Goal: Task Accomplishment & Management: Use online tool/utility

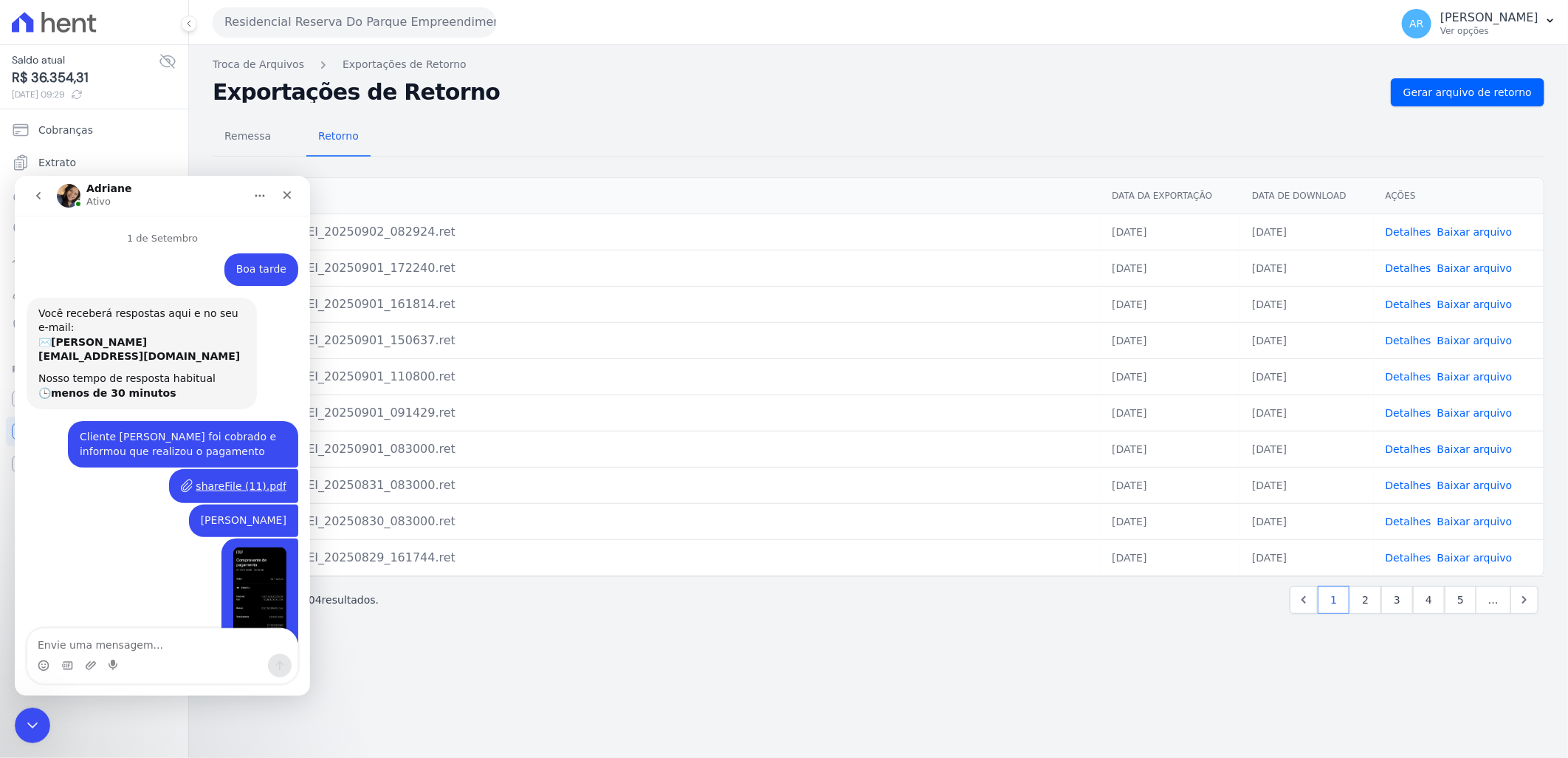
scroll to position [1230, 0]
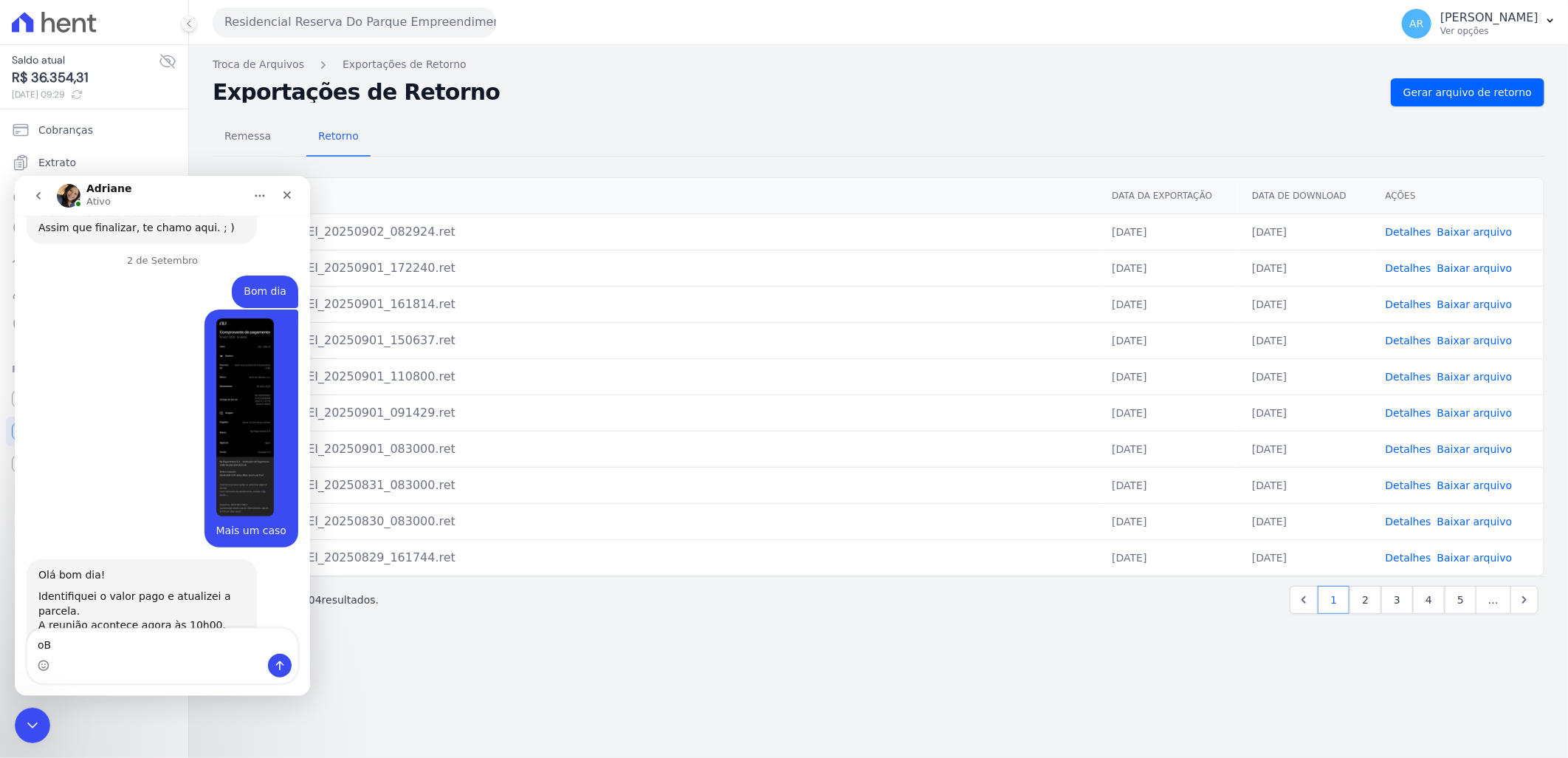
type textarea "o"
type textarea "Obrigada, aguardo seu retorno"
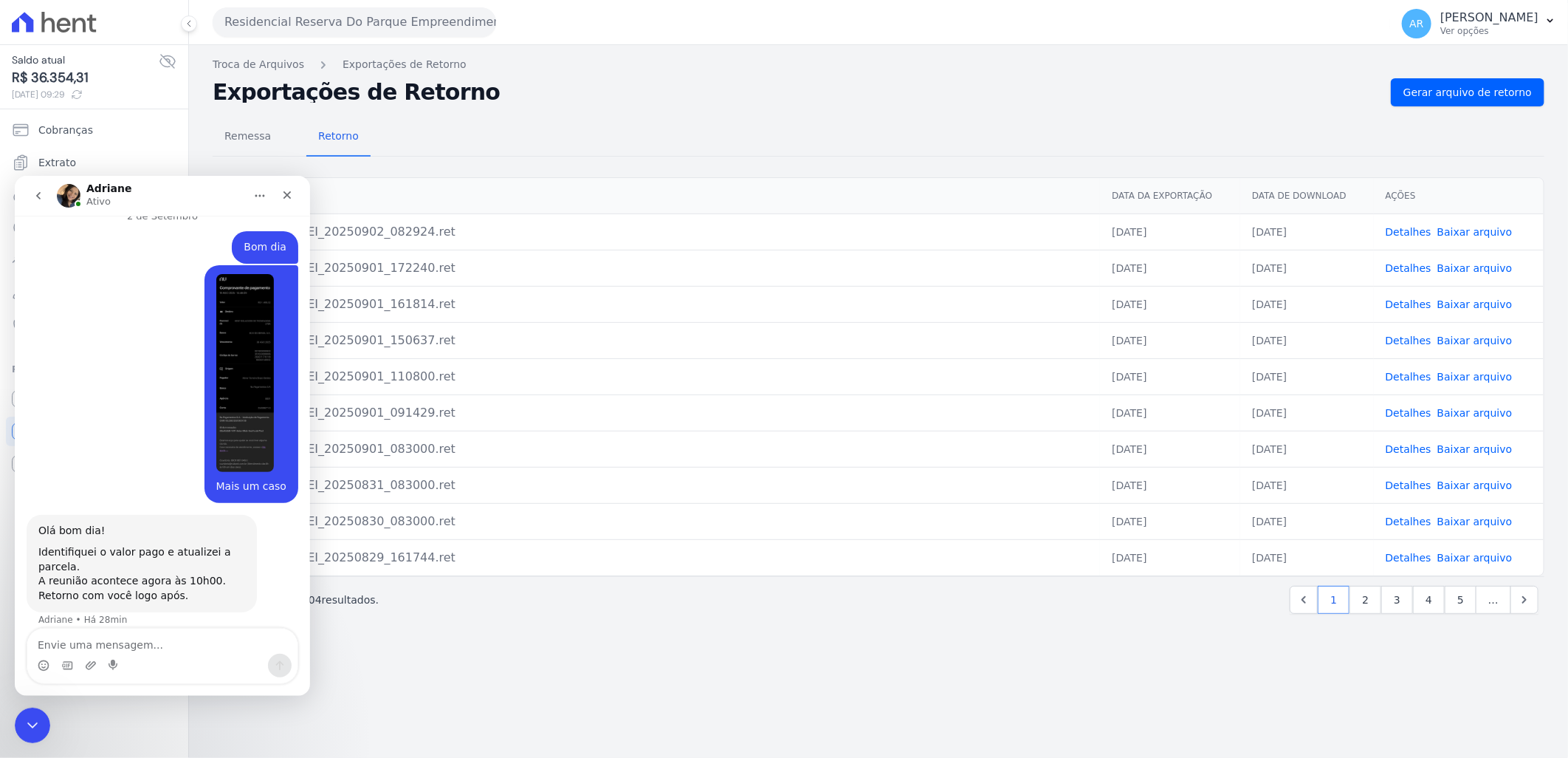
scroll to position [1274, 0]
click at [286, 197] on icon "Fechar" at bounding box center [287, 194] width 12 height 12
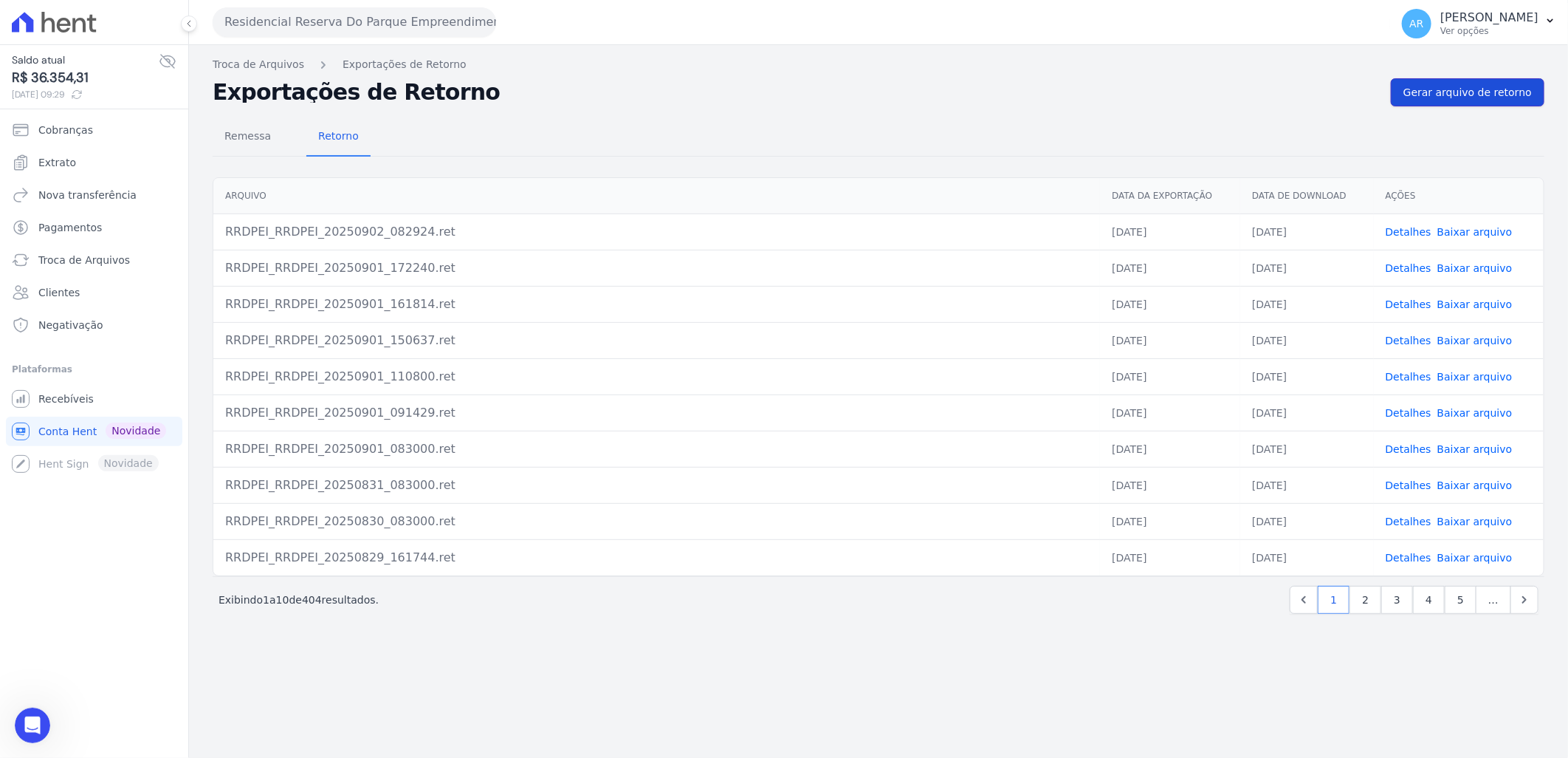
click at [1514, 83] on link "Gerar arquivo de retorno" at bounding box center [1468, 92] width 154 height 28
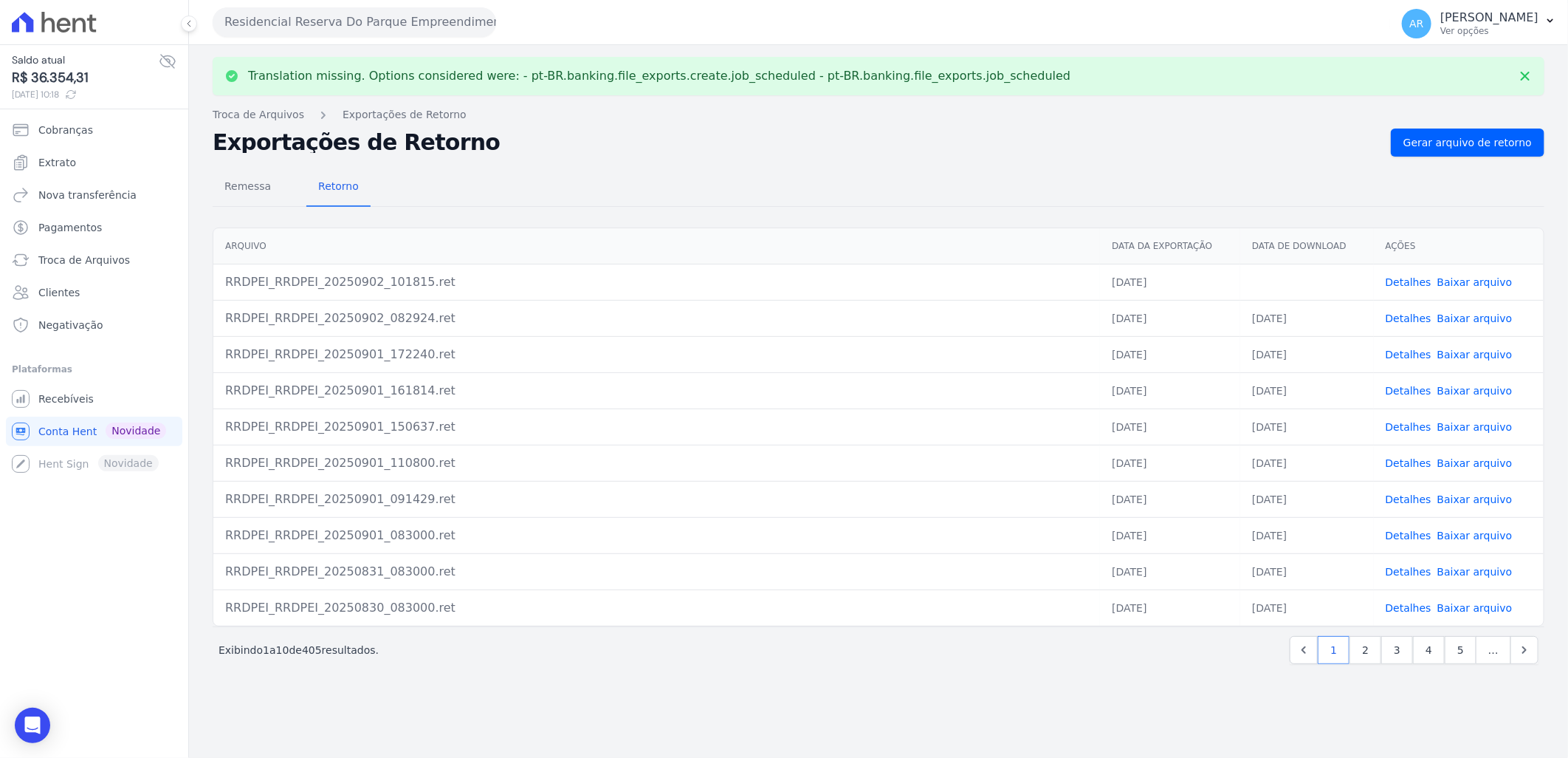
click at [1481, 276] on link "Baixar arquivo" at bounding box center [1475, 282] width 75 height 12
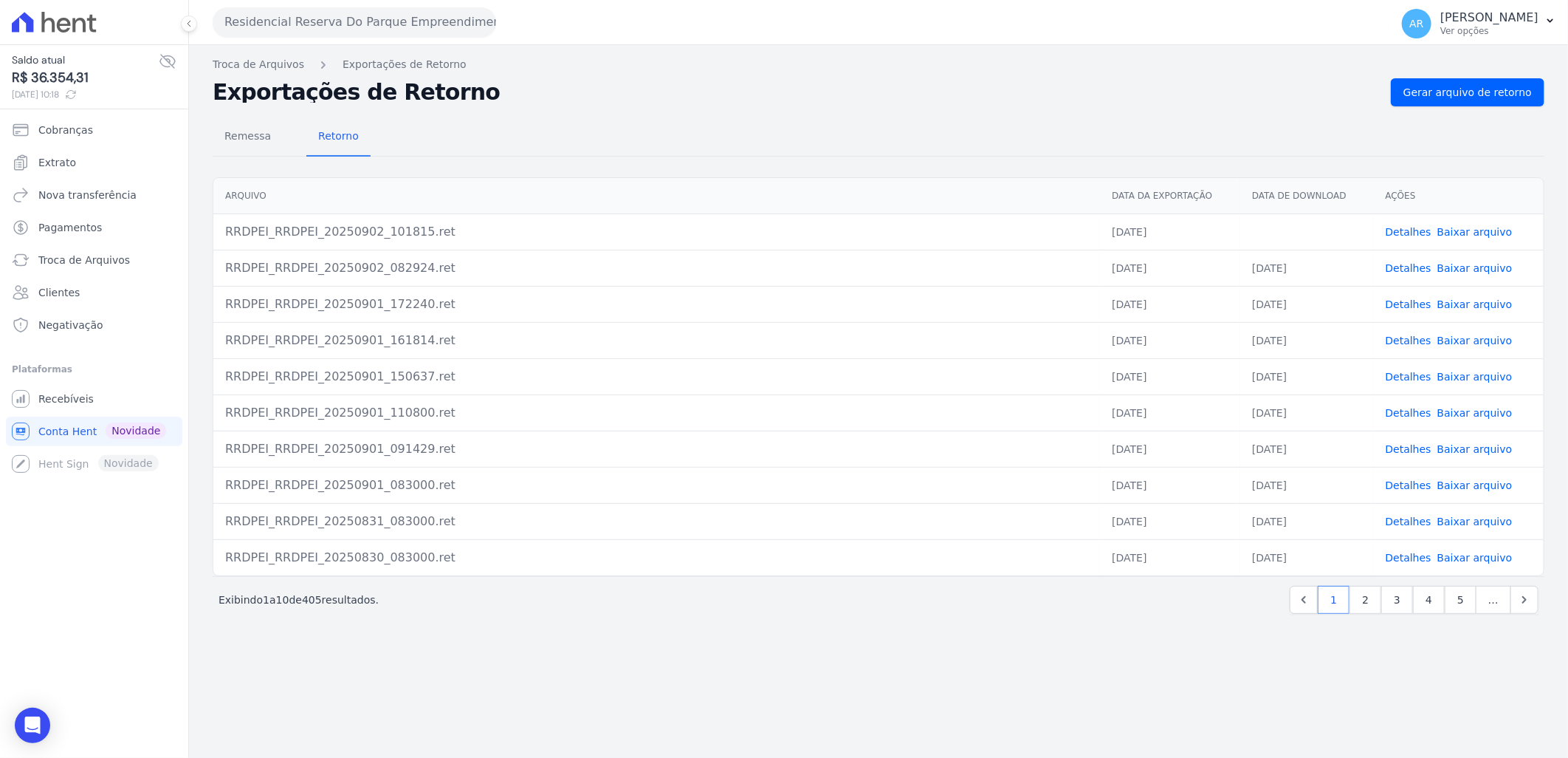
click at [1480, 231] on link "Baixar arquivo" at bounding box center [1475, 232] width 75 height 12
